Goal: Transaction & Acquisition: Purchase product/service

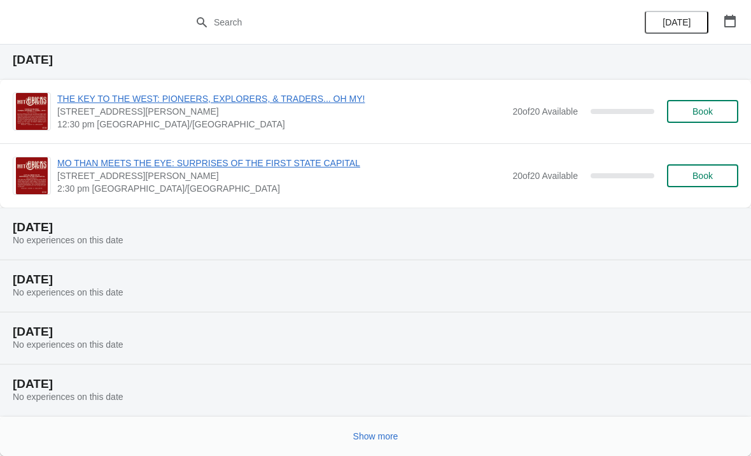
scroll to position [489, 0]
click at [381, 429] on button "Show more" at bounding box center [375, 435] width 55 height 23
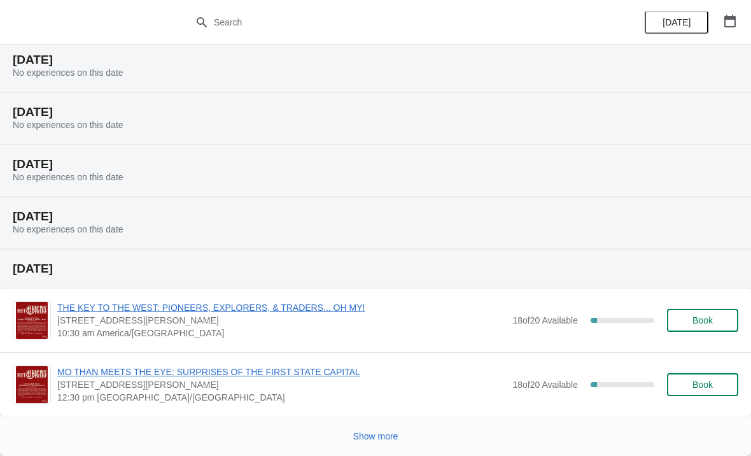
scroll to position [1432, 0]
click at [376, 433] on span "Show more" at bounding box center [375, 436] width 45 height 10
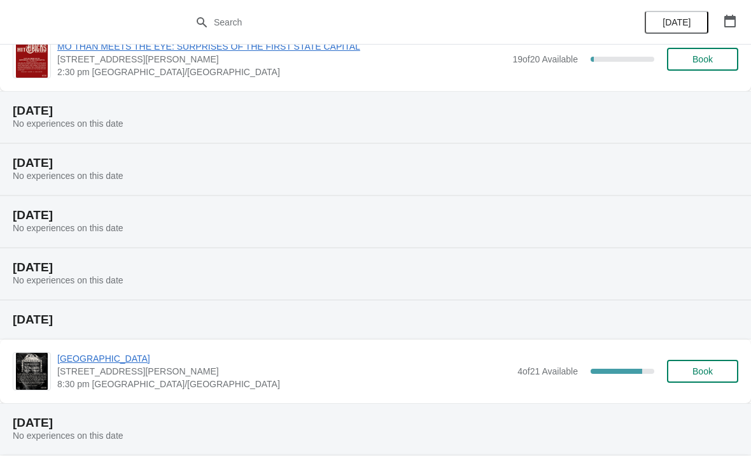
scroll to position [2094, 0]
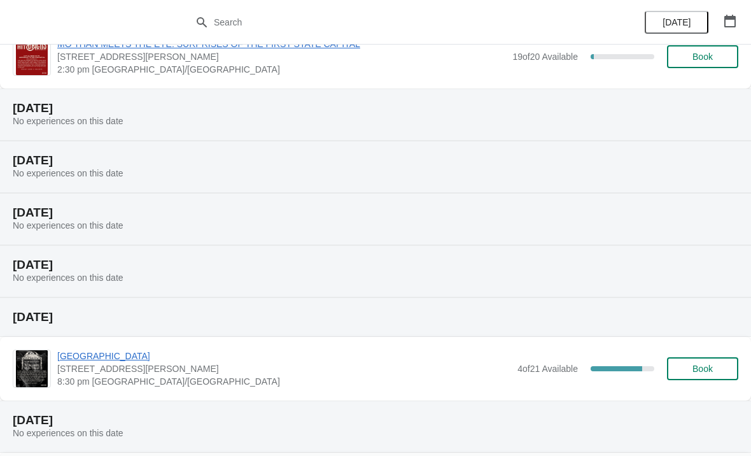
click at [460, 370] on span "[STREET_ADDRESS][PERSON_NAME]" at bounding box center [284, 368] width 454 height 13
click at [578, 372] on div "4 of 21 Available 80.95238095238095 %" at bounding box center [585, 368] width 137 height 23
click at [144, 349] on span "[GEOGRAPHIC_DATA]" at bounding box center [284, 355] width 454 height 13
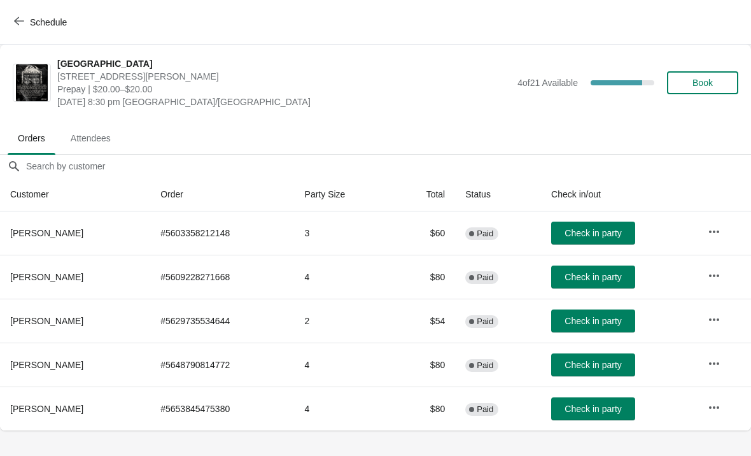
click at [16, 24] on icon "button" at bounding box center [19, 21] width 10 height 10
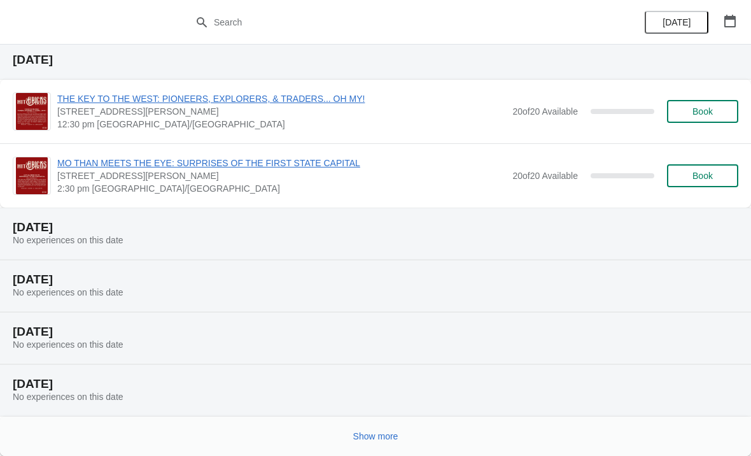
scroll to position [489, 0]
click at [362, 436] on span "Show more" at bounding box center [375, 436] width 45 height 10
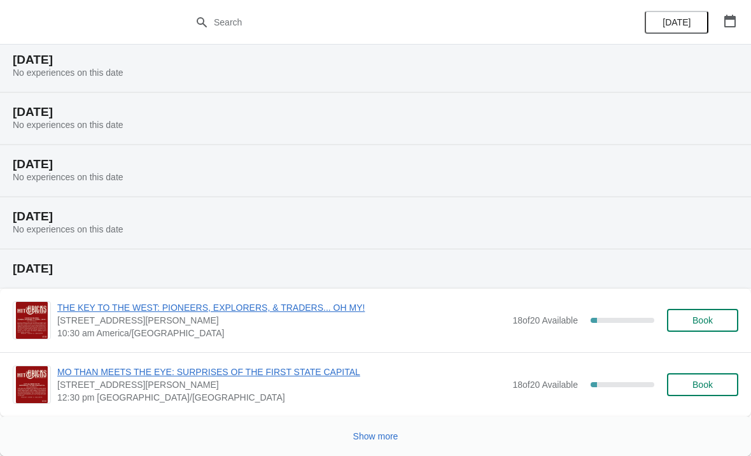
scroll to position [1432, 0]
click at [365, 430] on button "Show more" at bounding box center [375, 435] width 55 height 23
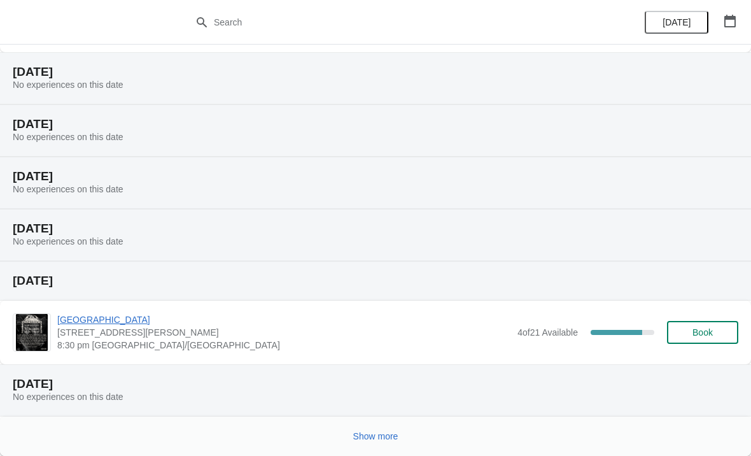
scroll to position [2130, 0]
click at [279, 320] on span "[GEOGRAPHIC_DATA]" at bounding box center [284, 319] width 454 height 13
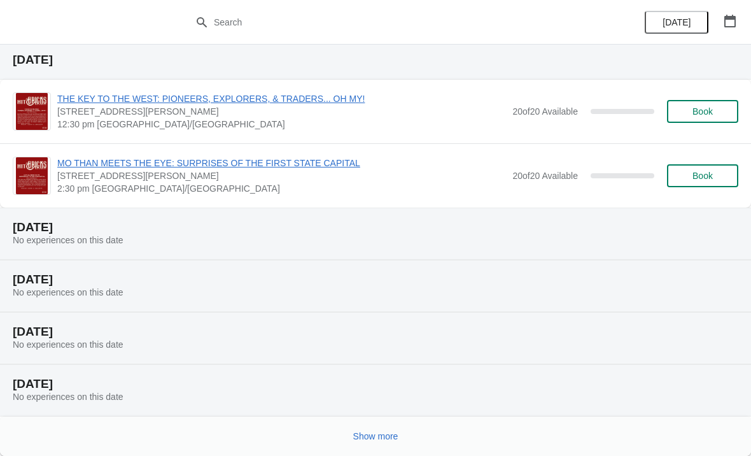
scroll to position [489, 0]
click at [380, 436] on span "Show more" at bounding box center [375, 436] width 45 height 10
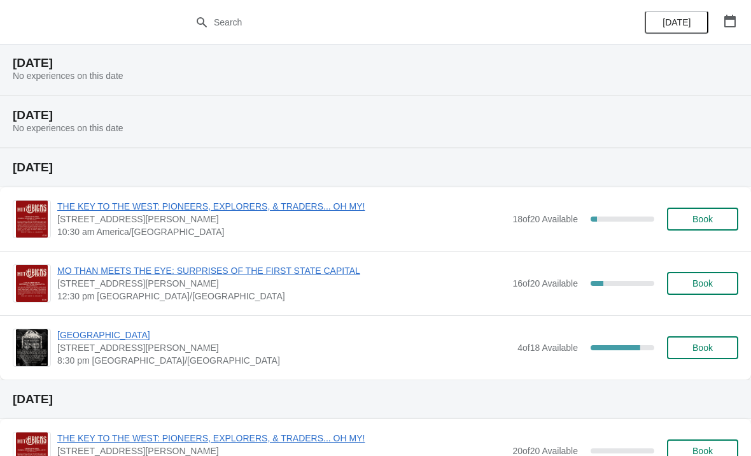
scroll to position [757, 0]
click at [393, 276] on span "MO THAN MEETS THE EYE: SURPRISES OF THE FIRST STATE CAPITAL" at bounding box center [281, 271] width 449 height 13
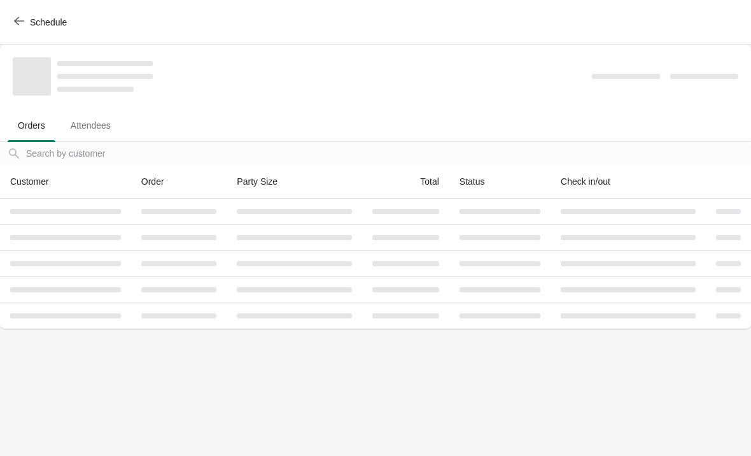
scroll to position [0, 0]
